Goal: Information Seeking & Learning: Check status

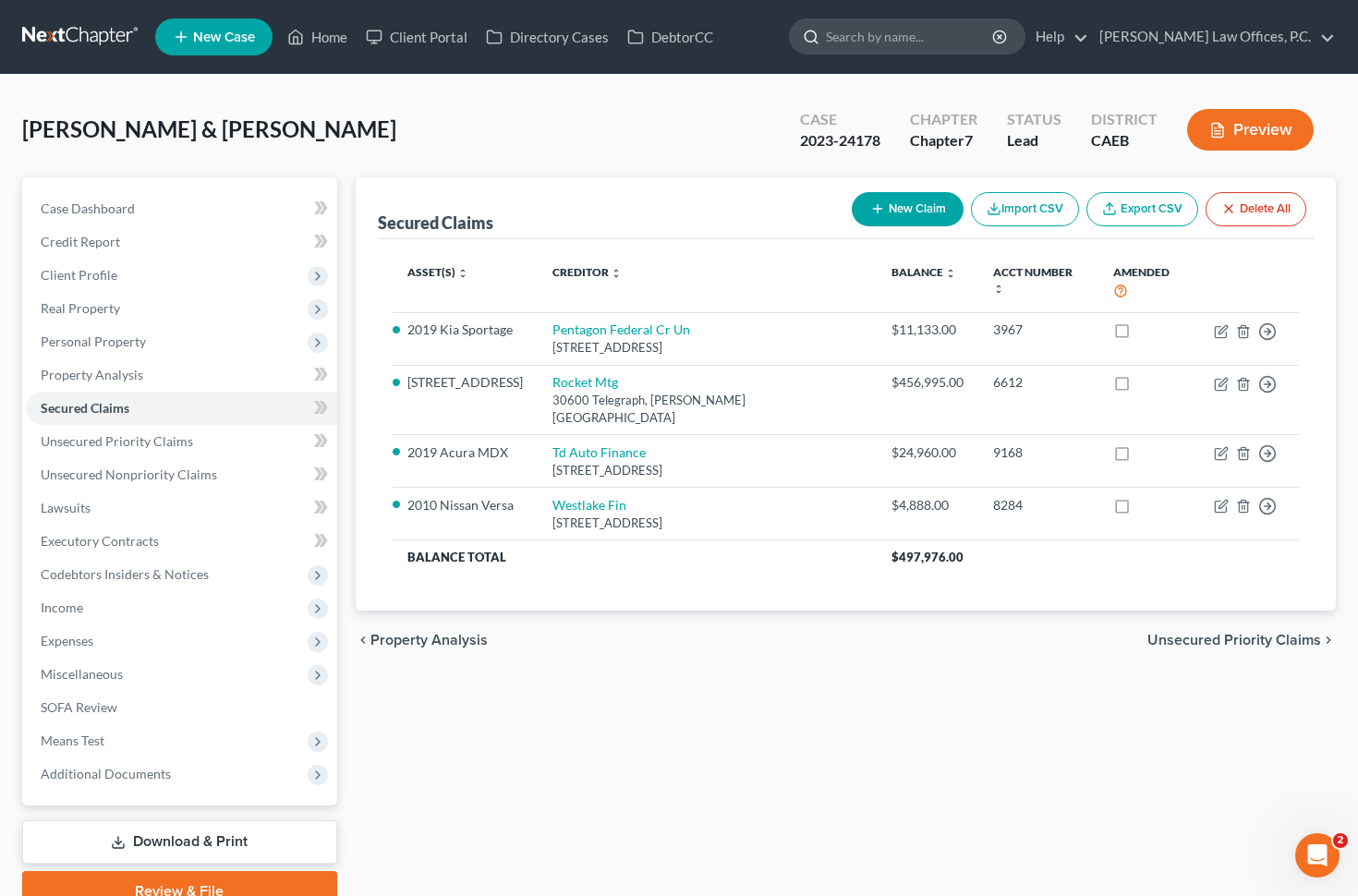
click at [920, 19] on input "search" at bounding box center [910, 36] width 169 height 34
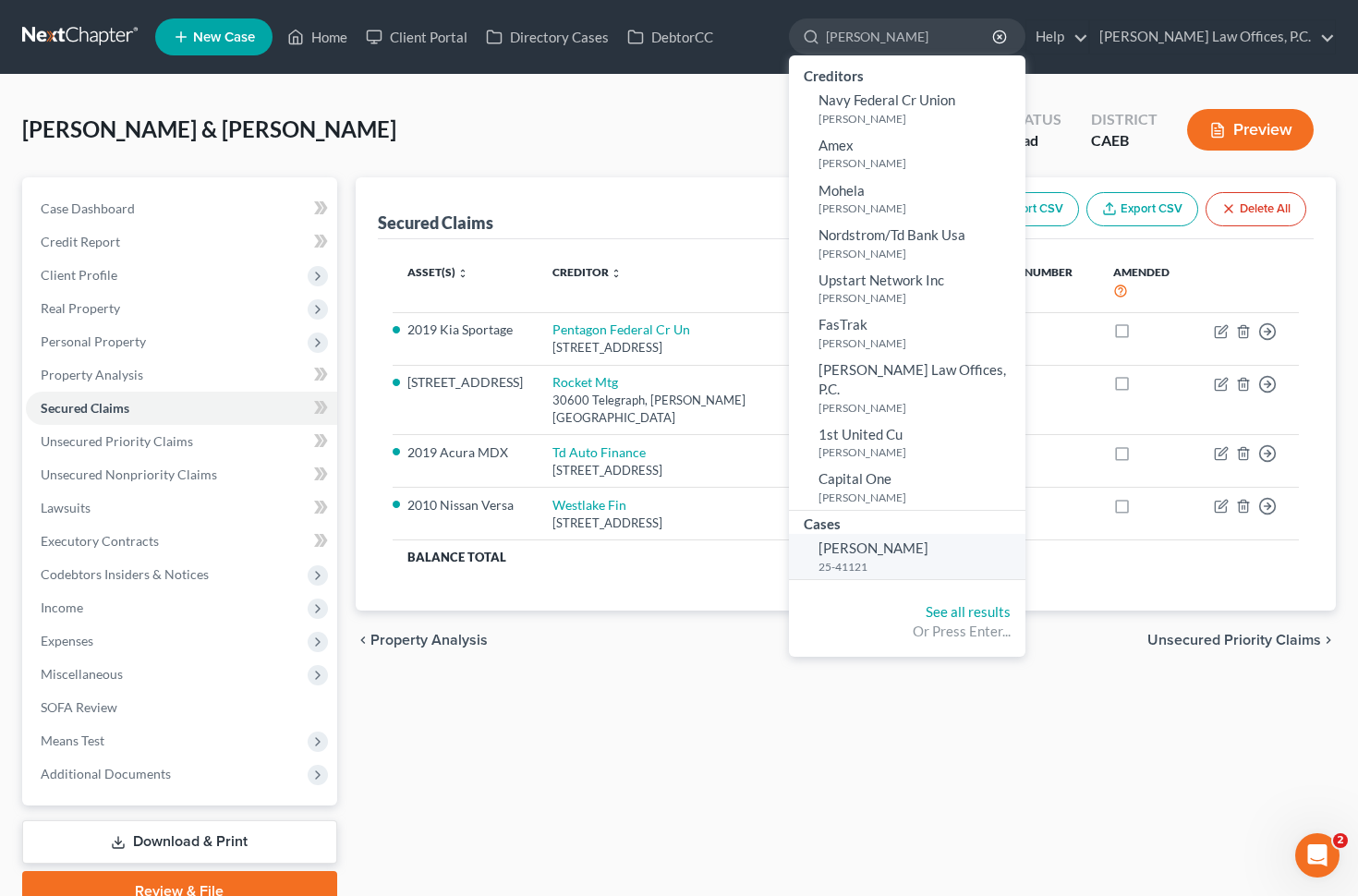
type input "[PERSON_NAME]"
click at [945, 558] on link "[PERSON_NAME] 25-41121" at bounding box center [907, 556] width 237 height 45
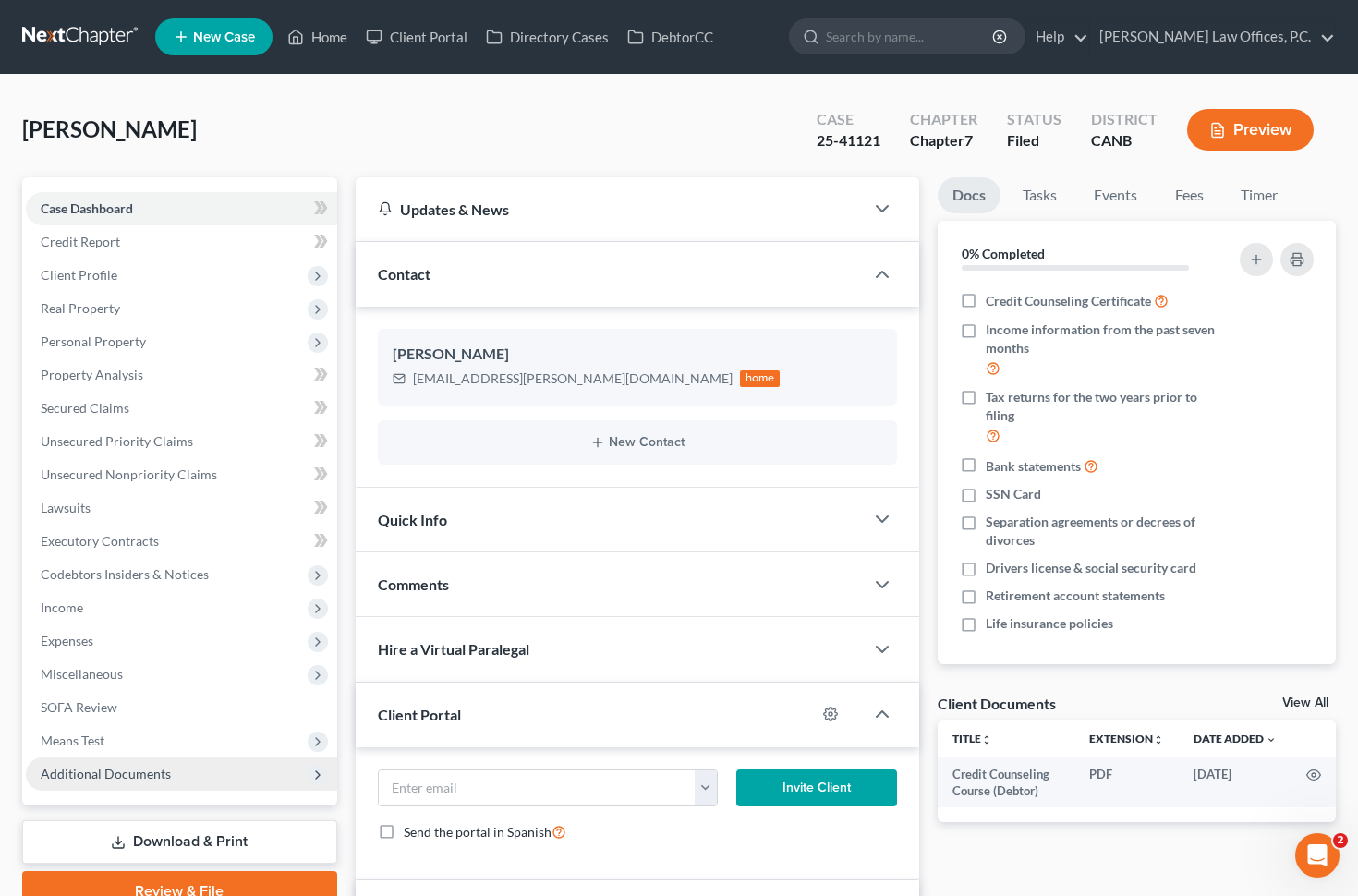
click at [201, 769] on span "Additional Documents" at bounding box center [181, 774] width 311 height 33
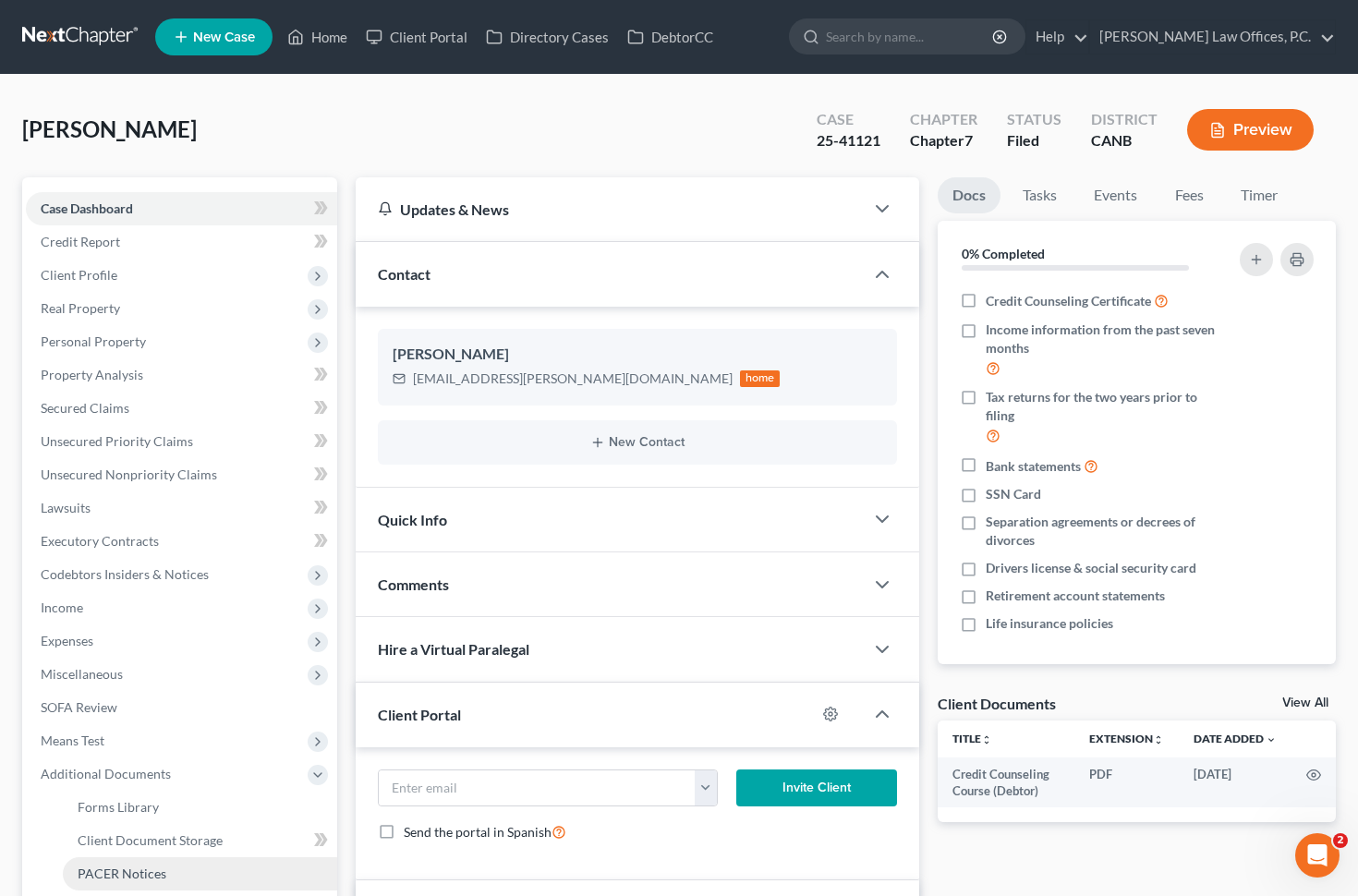
click at [169, 873] on link "PACER Notices" at bounding box center [200, 873] width 274 height 33
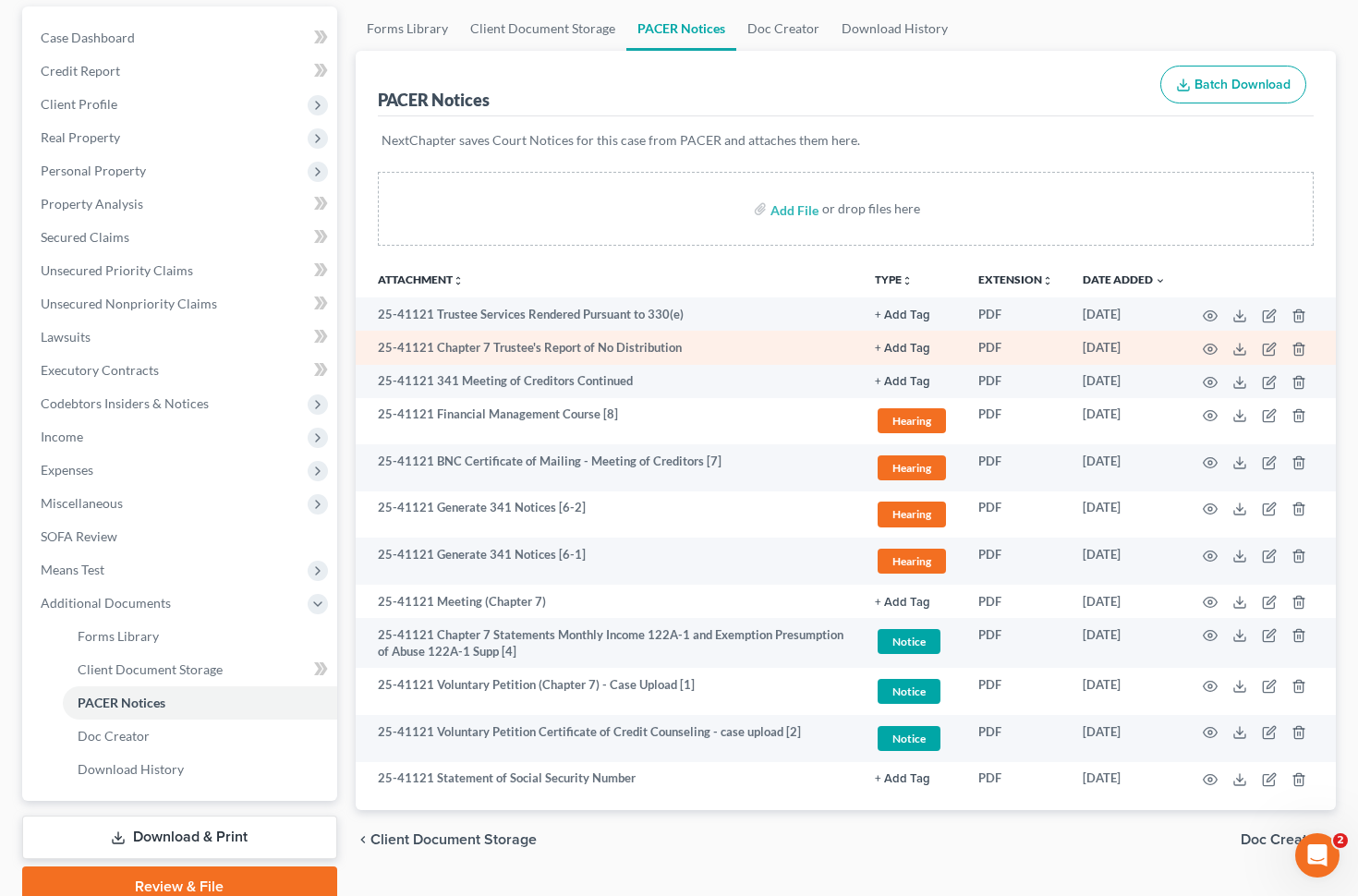
scroll to position [250, 0]
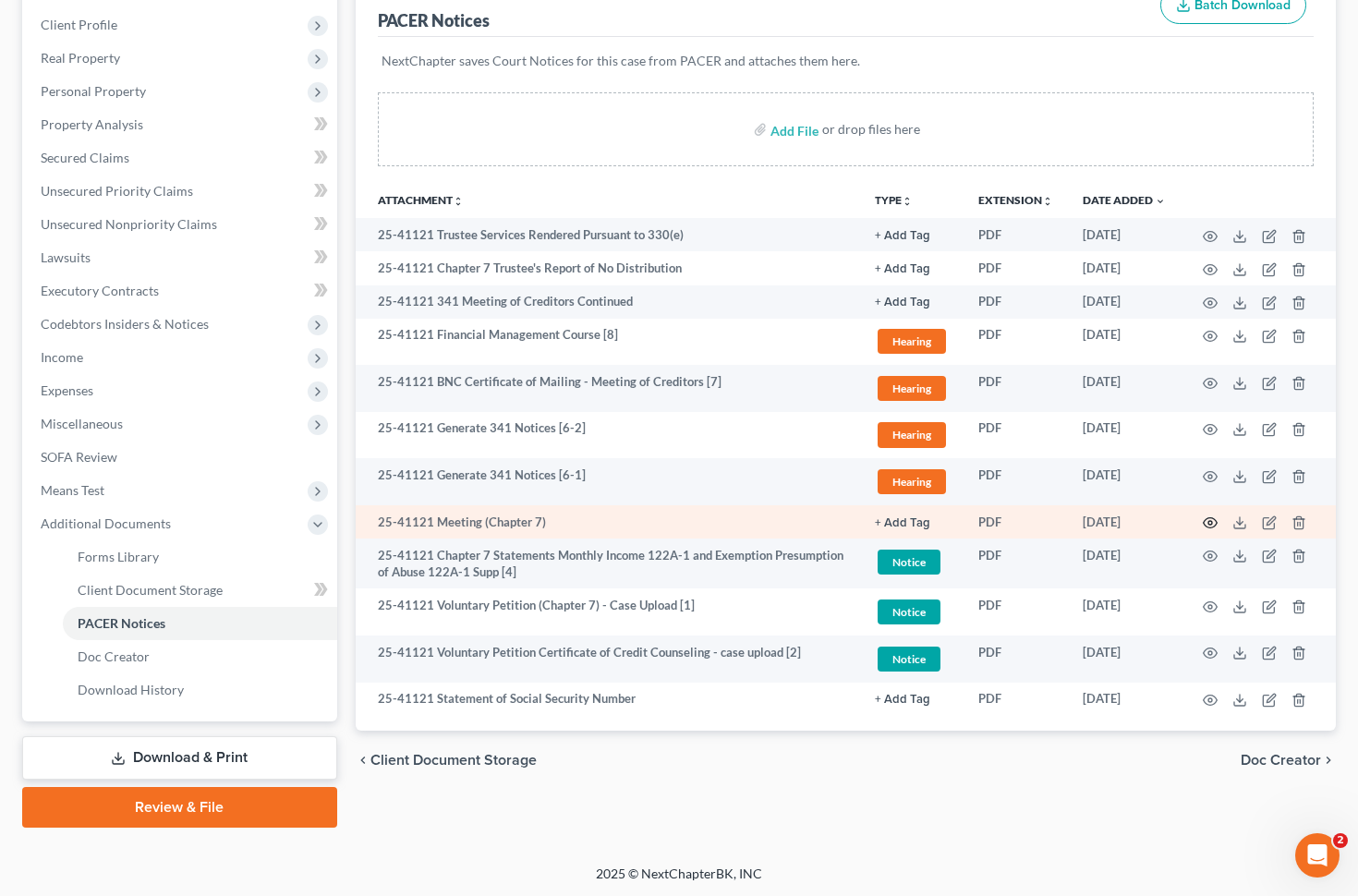
click at [1205, 522] on icon "button" at bounding box center [1210, 523] width 15 height 15
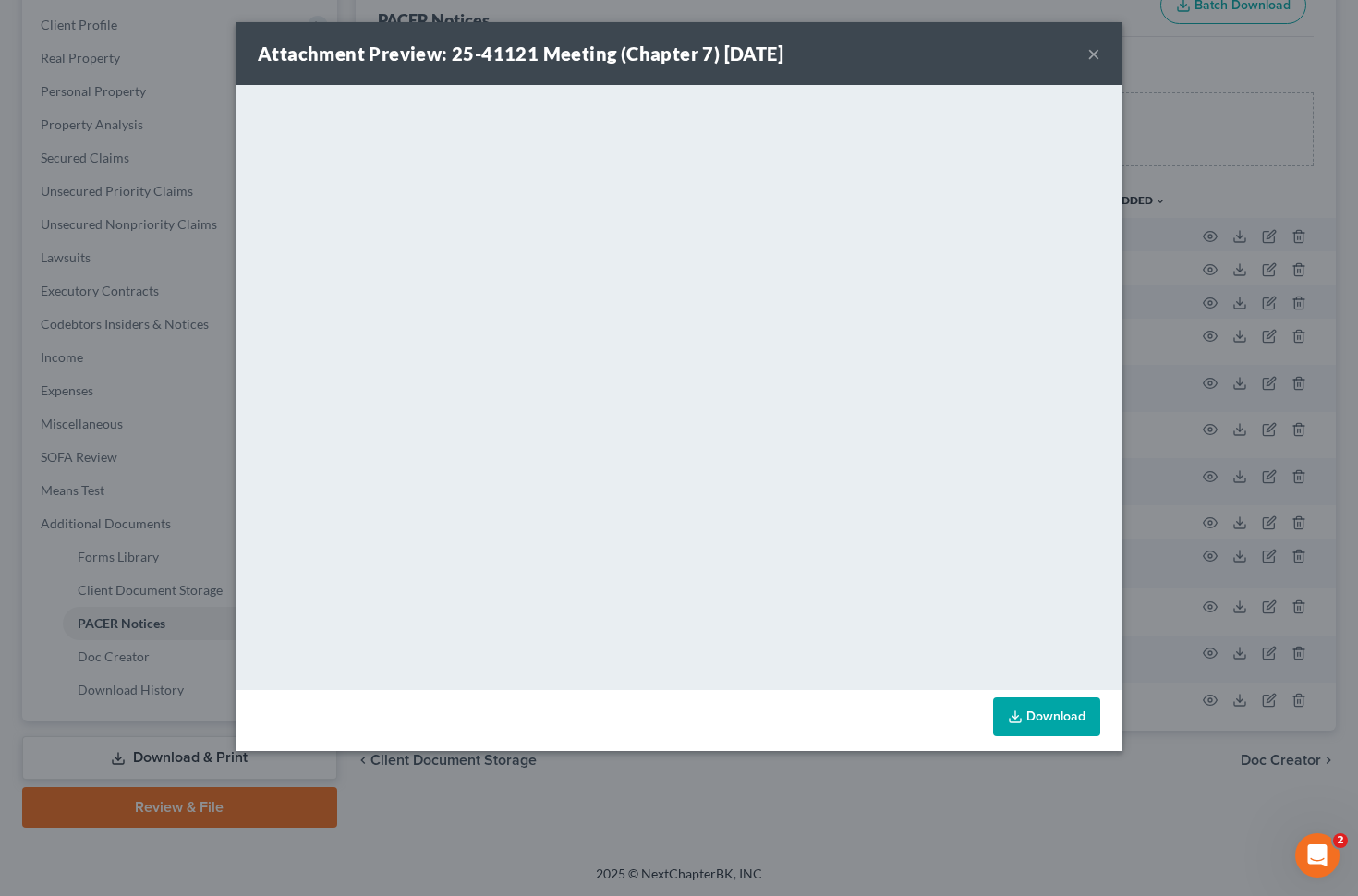
click at [1095, 52] on button "×" at bounding box center [1094, 54] width 13 height 22
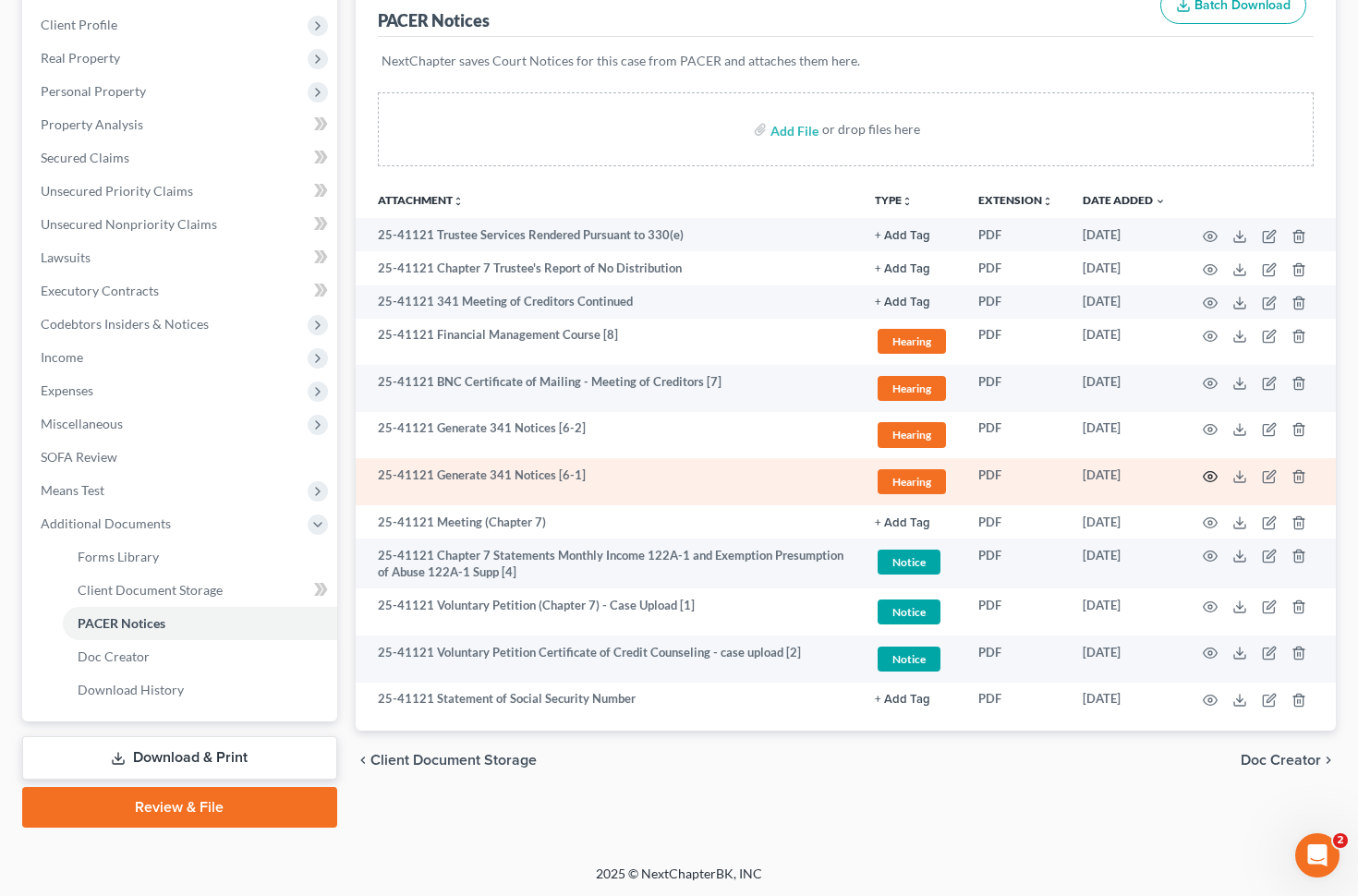
click at [1202, 479] on td at bounding box center [1258, 481] width 155 height 47
click at [1214, 474] on icon "button" at bounding box center [1210, 476] width 15 height 15
